Goal: Navigation & Orientation: Find specific page/section

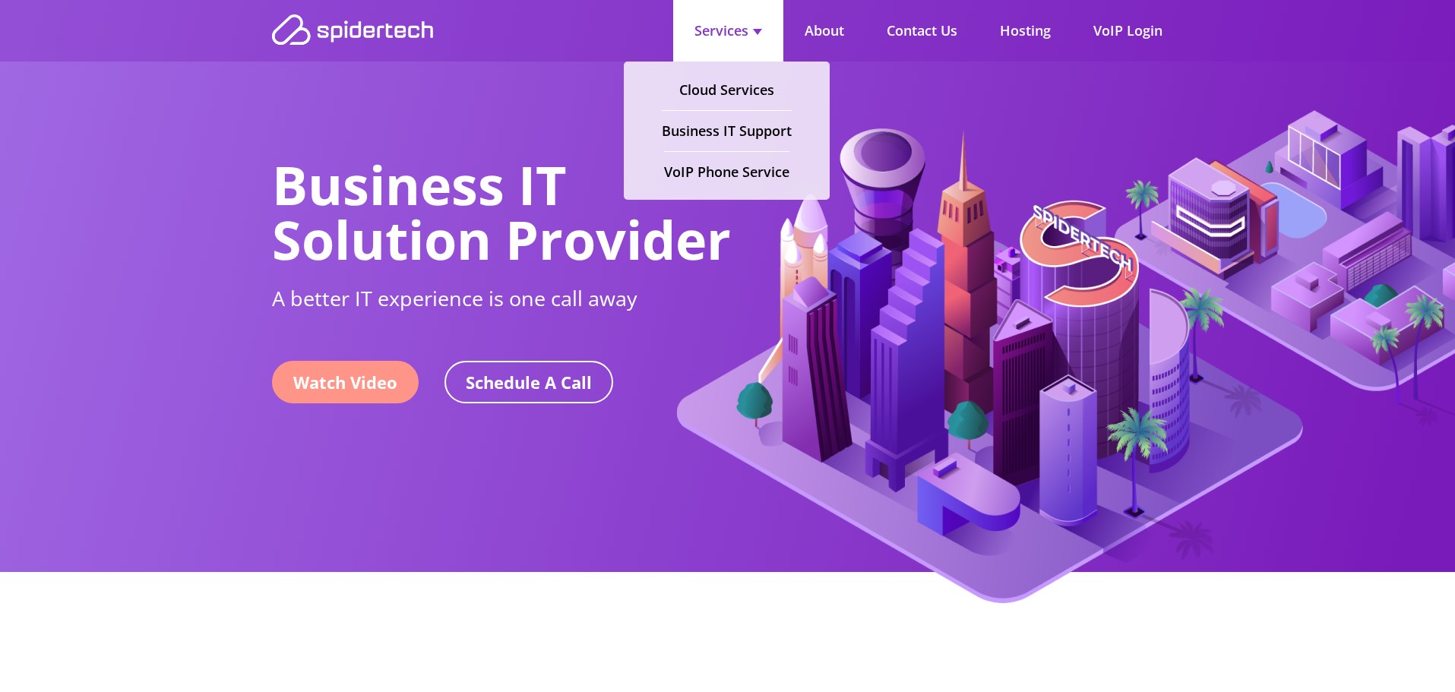
click at [722, 32] on link "Services" at bounding box center [728, 31] width 110 height 62
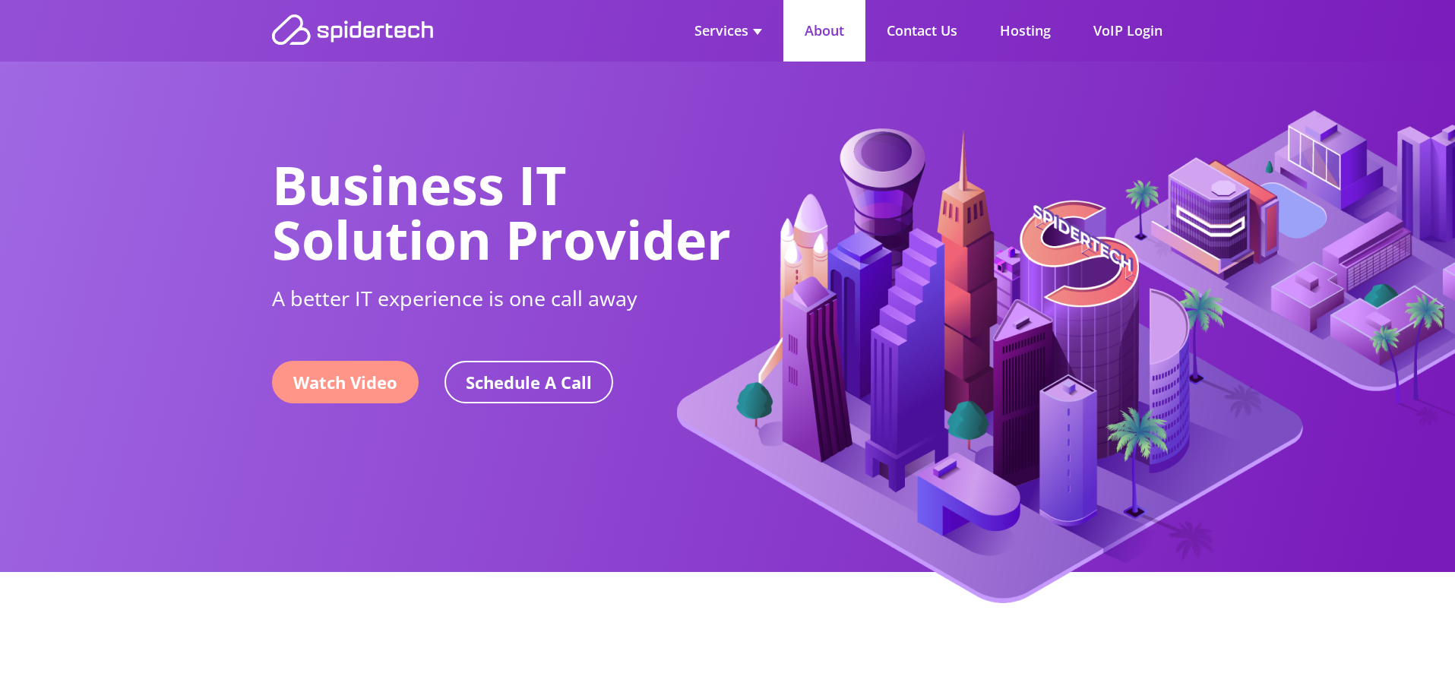
click at [825, 30] on link "About" at bounding box center [825, 31] width 82 height 62
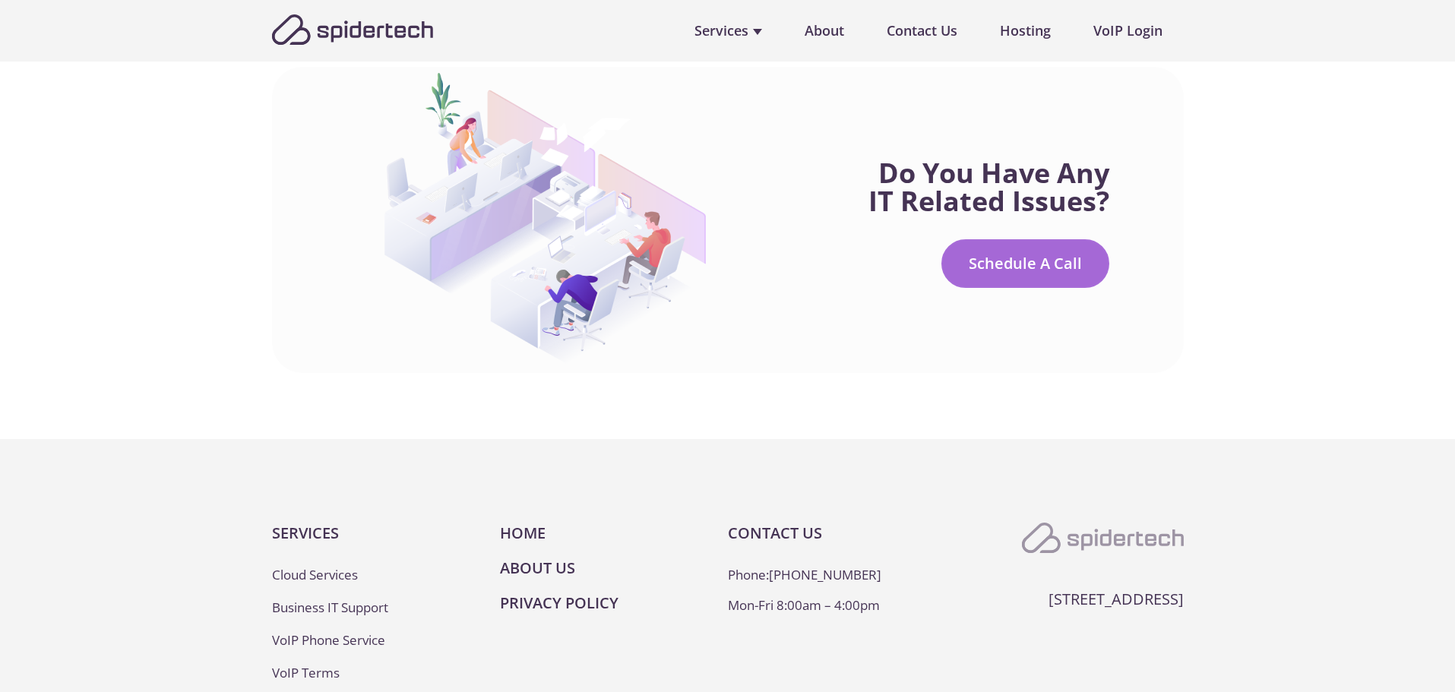
scroll to position [3033, 0]
